Goal: Navigation & Orientation: Find specific page/section

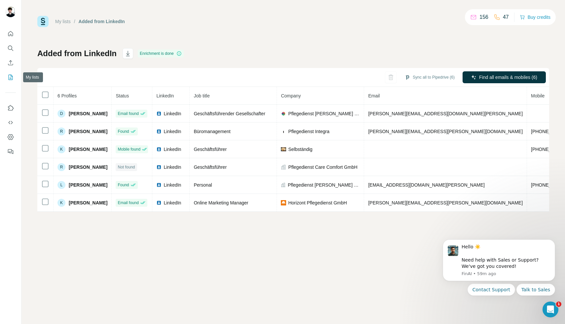
click at [7, 79] on icon "My lists" at bounding box center [10, 77] width 7 height 7
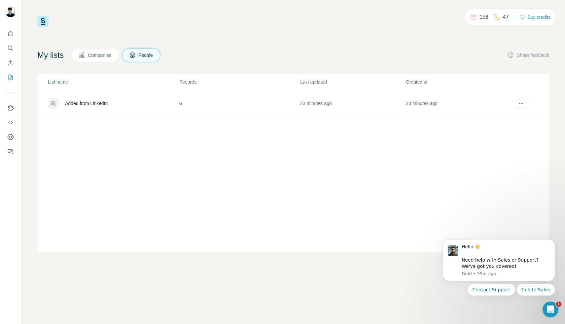
click at [89, 102] on div "Added from LinkedIn" at bounding box center [86, 103] width 43 height 7
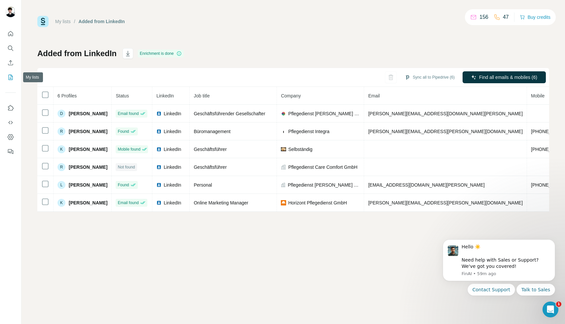
click at [14, 77] on button "My lists" at bounding box center [10, 77] width 11 height 12
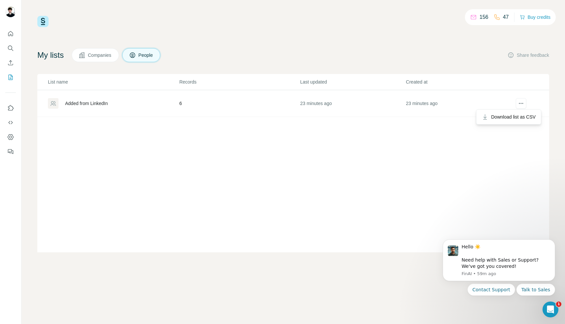
click at [518, 109] on div at bounding box center [521, 104] width 19 height 12
click at [52, 102] on icon at bounding box center [53, 103] width 7 height 7
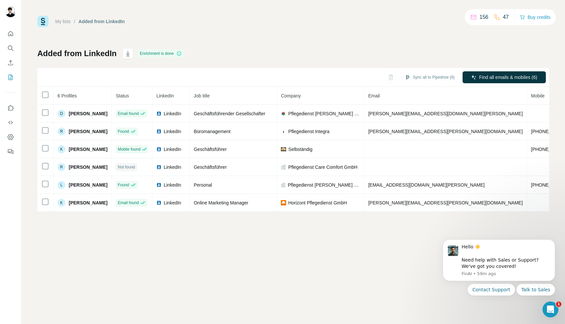
click at [97, 51] on h1 "Added from LinkedIn" at bounding box center [76, 53] width 79 height 11
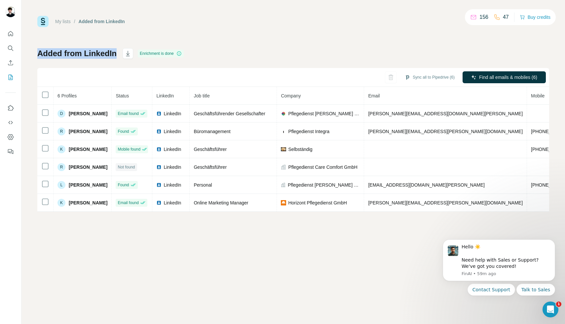
click at [97, 51] on h1 "Added from LinkedIn" at bounding box center [76, 53] width 79 height 11
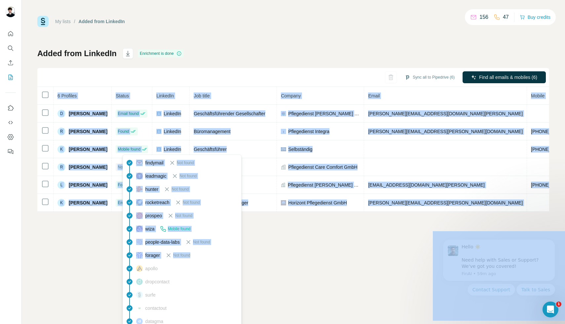
drag, startPoint x: 209, startPoint y: 259, endPoint x: 295, endPoint y: 262, distance: 86.3
click at [295, 262] on body "My lists / Added from LinkedIn 156 47 Buy credits Added from LinkedIn Enrichmen…" at bounding box center [282, 162] width 565 height 324
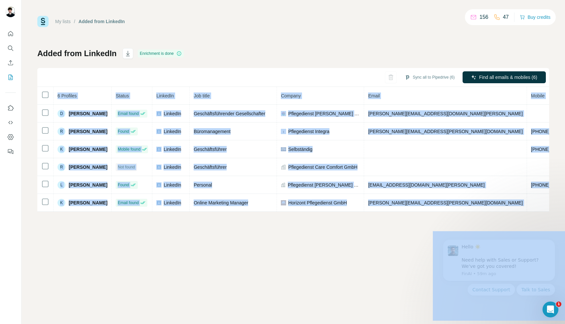
click at [295, 262] on div "My lists / Added from LinkedIn 156 47 Buy credits Added from LinkedIn Enrichmen…" at bounding box center [293, 162] width 544 height 324
